Goal: Task Accomplishment & Management: Manage account settings

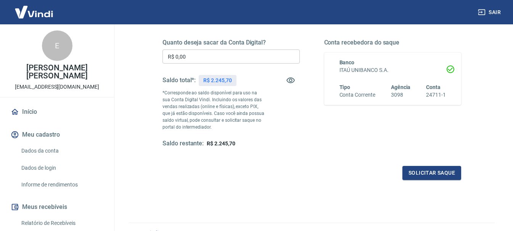
scroll to position [76, 0]
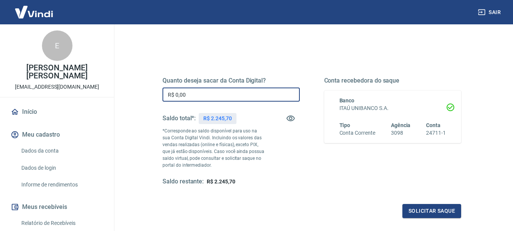
click at [208, 98] on input "R$ 0,00" at bounding box center [230, 95] width 137 height 14
type input "R$ 22,45"
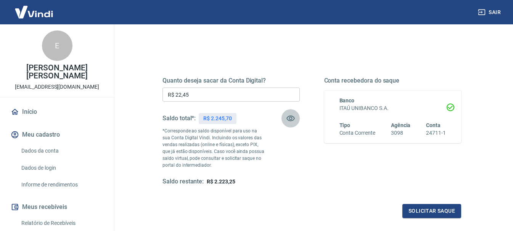
click at [292, 120] on icon "button" at bounding box center [290, 118] width 9 height 9
click at [288, 117] on icon "button" at bounding box center [290, 118] width 8 height 7
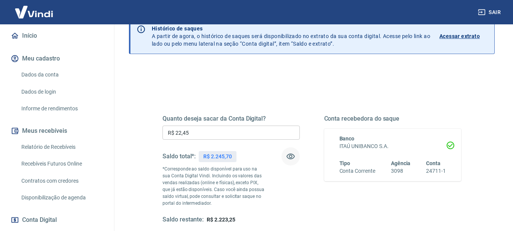
scroll to position [0, 0]
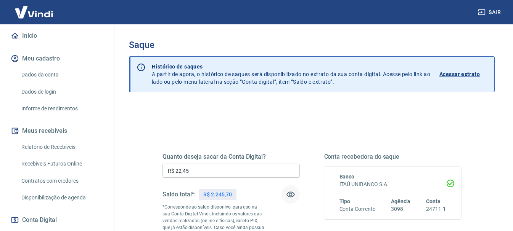
click at [463, 72] on p "Acessar extrato" at bounding box center [459, 75] width 40 height 8
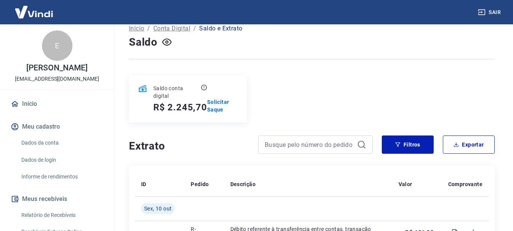
scroll to position [10, 0]
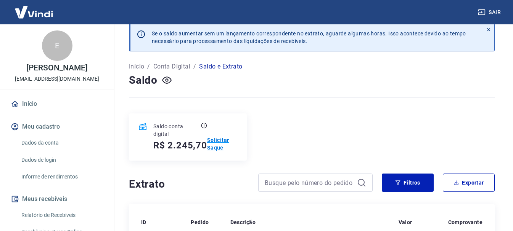
click at [223, 147] on p "Solicitar Saque" at bounding box center [222, 143] width 30 height 15
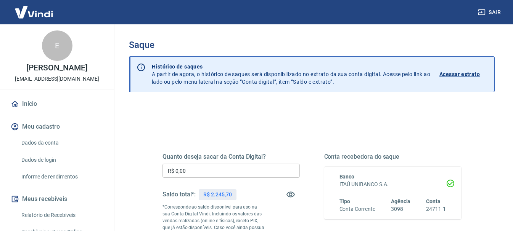
click at [220, 170] on input "R$ 0,00" at bounding box center [230, 171] width 137 height 14
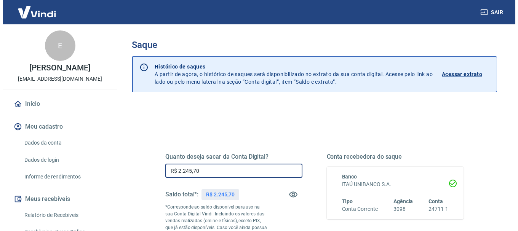
scroll to position [76, 0]
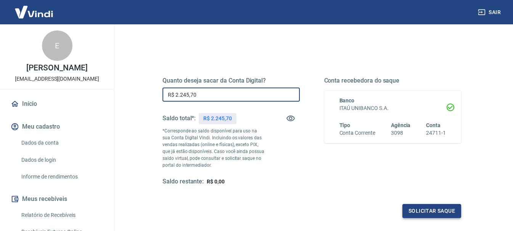
type input "R$ 2.245,70"
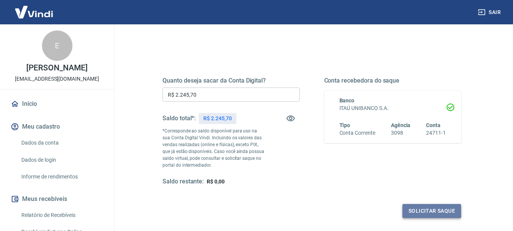
click at [429, 209] on button "Solicitar saque" at bounding box center [431, 211] width 59 height 14
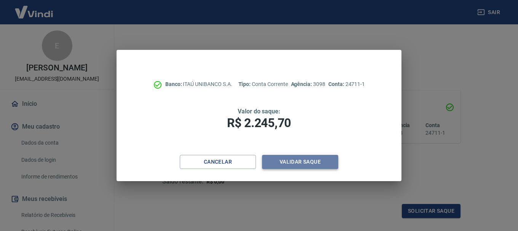
click at [305, 162] on button "Validar saque" at bounding box center [300, 162] width 76 height 14
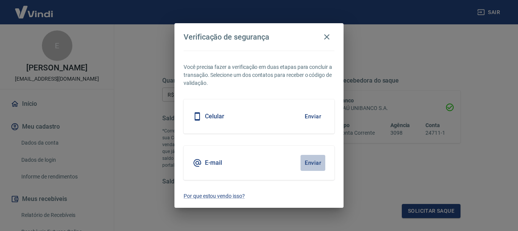
click at [305, 162] on button "Enviar" at bounding box center [313, 163] width 25 height 16
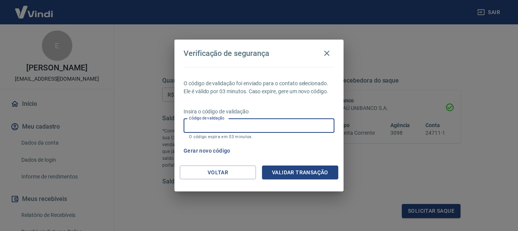
click at [241, 128] on input "Código de validação" at bounding box center [259, 126] width 151 height 14
paste input "432270"
type input "432270"
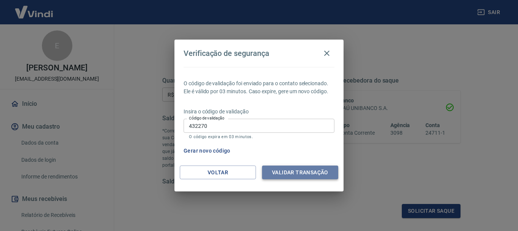
click at [303, 175] on button "Validar transação" at bounding box center [300, 173] width 76 height 14
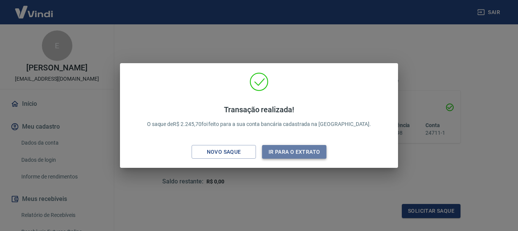
click at [298, 149] on button "Ir para o extrato" at bounding box center [294, 152] width 64 height 14
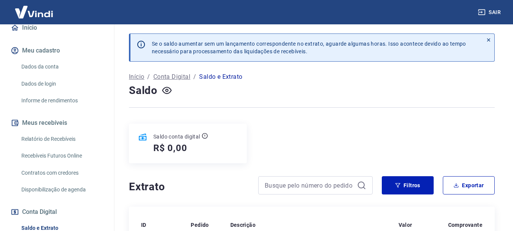
scroll to position [152, 0]
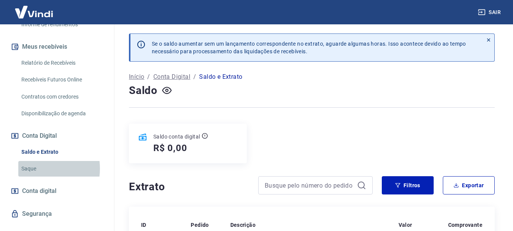
click at [32, 177] on link "Saque" at bounding box center [61, 169] width 87 height 16
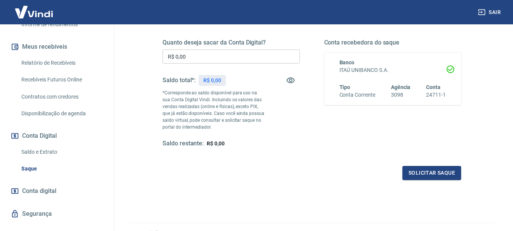
scroll to position [152, 0]
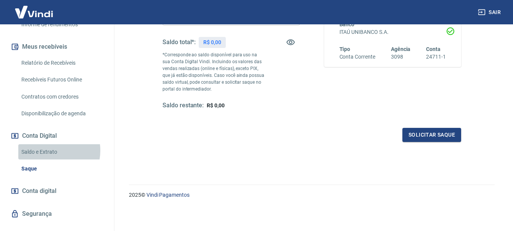
click at [49, 159] on link "Saldo e Extrato" at bounding box center [61, 152] width 87 height 16
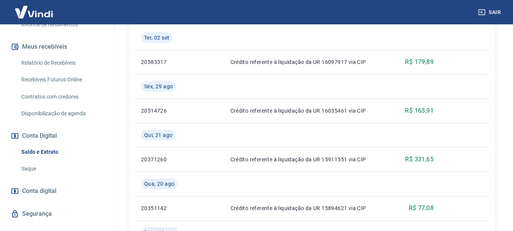
scroll to position [175, 0]
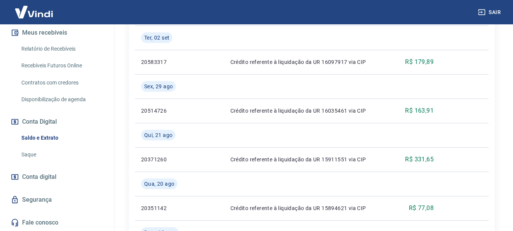
click at [47, 176] on span "Conta digital" at bounding box center [39, 177] width 34 height 11
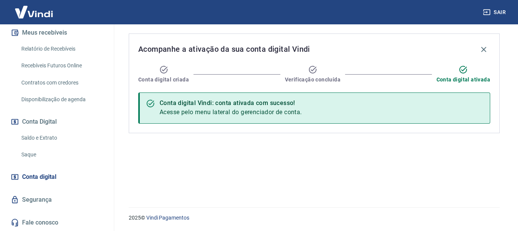
click at [72, 46] on link "Relatório de Recebíveis" at bounding box center [61, 49] width 87 height 16
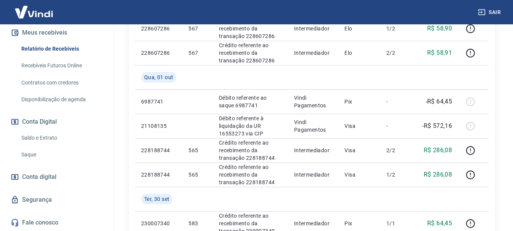
scroll to position [778, 0]
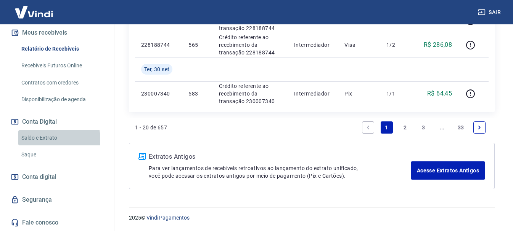
click at [37, 140] on link "Saldo e Extrato" at bounding box center [61, 138] width 87 height 16
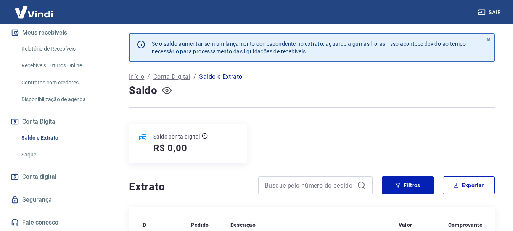
click at [170, 89] on icon "button" at bounding box center [167, 90] width 10 height 7
click at [189, 148] on h5 "R$ ******" at bounding box center [173, 148] width 41 height 12
click at [164, 94] on icon "button" at bounding box center [167, 91] width 10 height 10
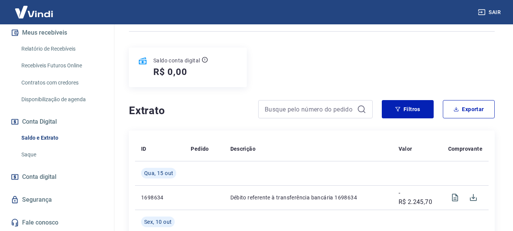
scroll to position [191, 0]
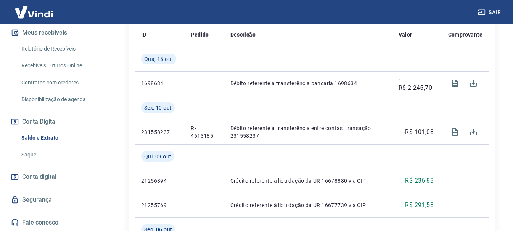
click at [33, 155] on link "Saque" at bounding box center [61, 155] width 87 height 16
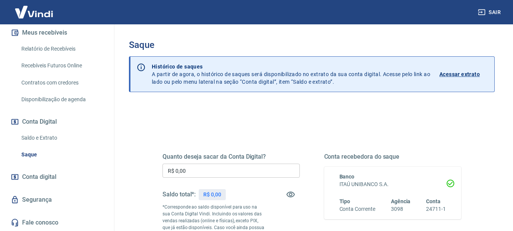
click at [471, 74] on p "Acessar extrato" at bounding box center [459, 75] width 40 height 8
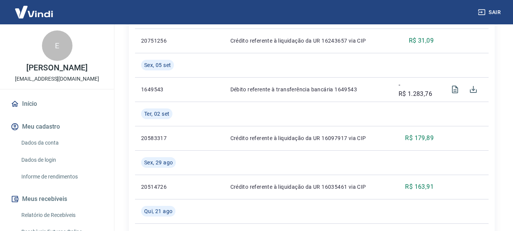
scroll to position [686, 0]
